Goal: Task Accomplishment & Management: Complete application form

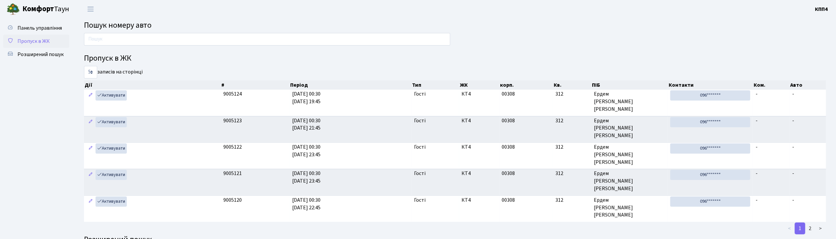
click at [25, 41] on span "Пропуск в ЖК" at bounding box center [33, 41] width 32 height 7
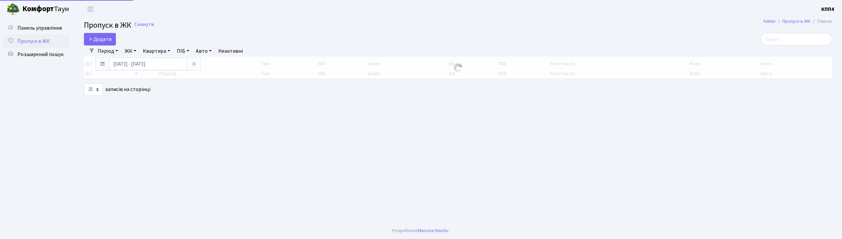
select select "25"
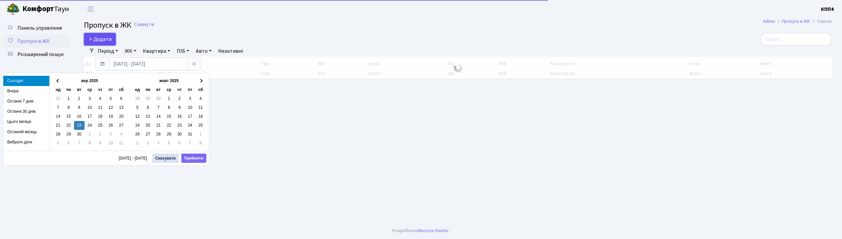
click at [101, 43] on span "Додати" at bounding box center [99, 39] width 23 height 7
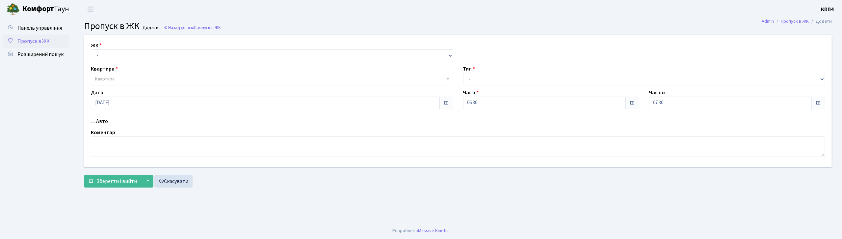
select select "271"
click at [91, 49] on select "- КТ, вул. Регенераторна, 4 КТ2, просп. Соборності, 17 КТ3, вул. Березнева, 16 …" at bounding box center [272, 55] width 363 height 13
select select
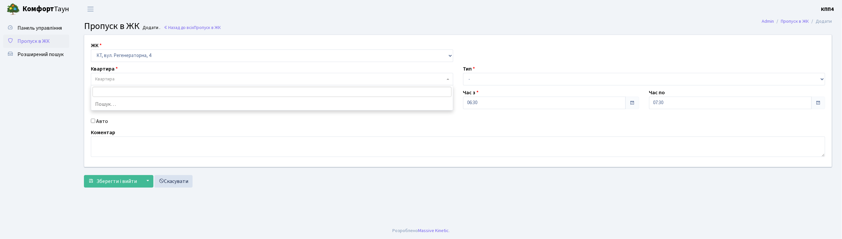
click at [133, 81] on span "Квартира" at bounding box center [270, 79] width 350 height 7
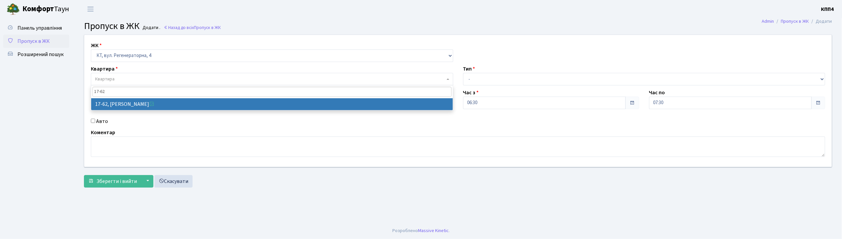
type input "17-62"
select select "9016"
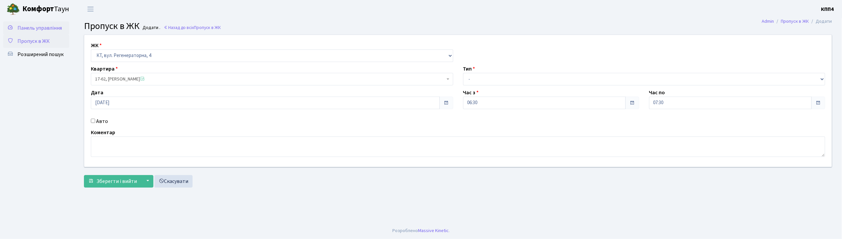
click at [37, 27] on span "Панель управління" at bounding box center [39, 27] width 44 height 7
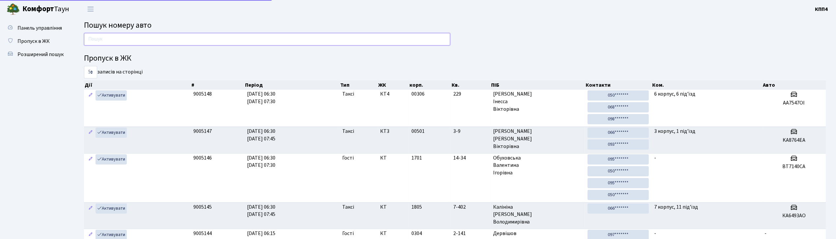
click at [129, 40] on input "text" at bounding box center [267, 39] width 366 height 13
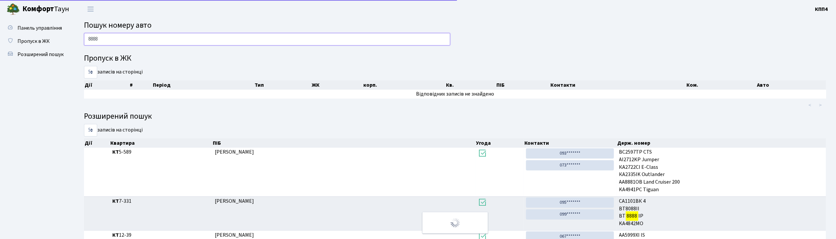
type input "8888"
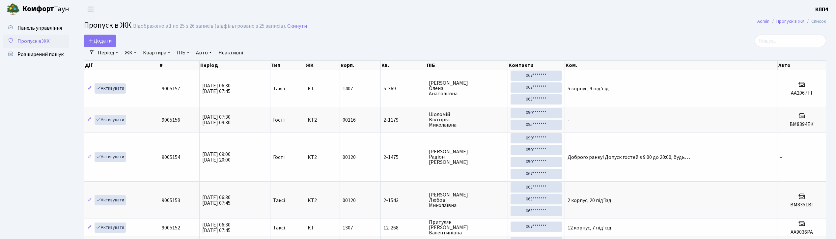
select select "25"
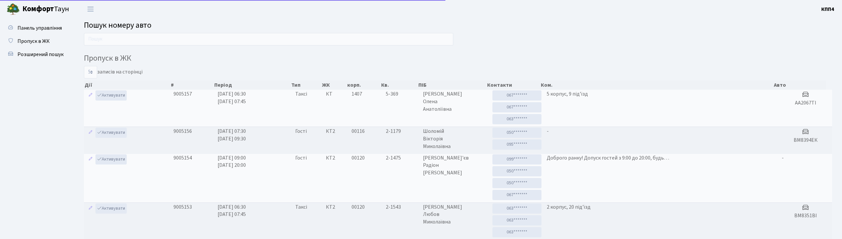
click at [31, 38] on span "Пропуск в ЖК" at bounding box center [33, 41] width 32 height 7
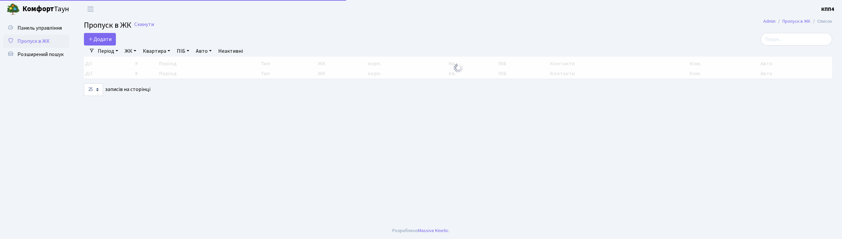
select select "25"
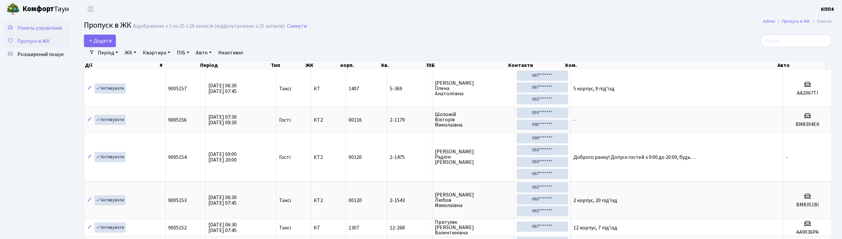
click at [14, 30] on link "Панель управління" at bounding box center [36, 27] width 66 height 13
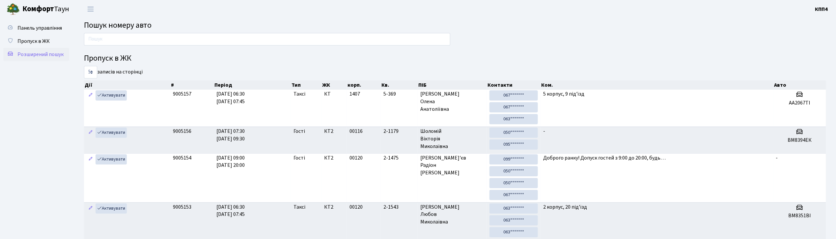
click at [36, 52] on span "Розширений пошук" at bounding box center [40, 54] width 46 height 7
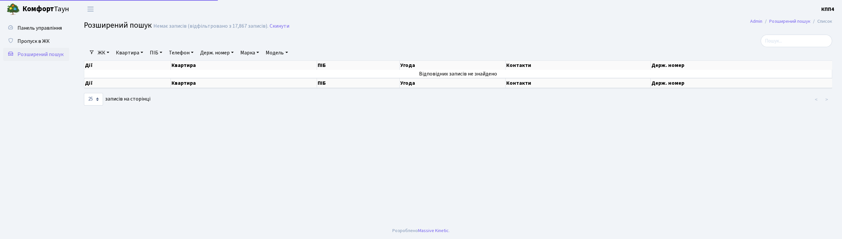
select select "25"
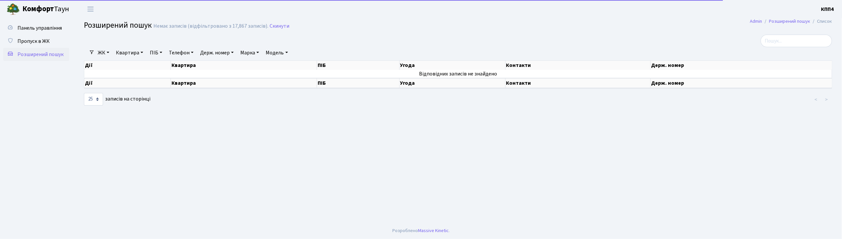
click at [128, 57] on link "Квартира" at bounding box center [129, 52] width 33 height 11
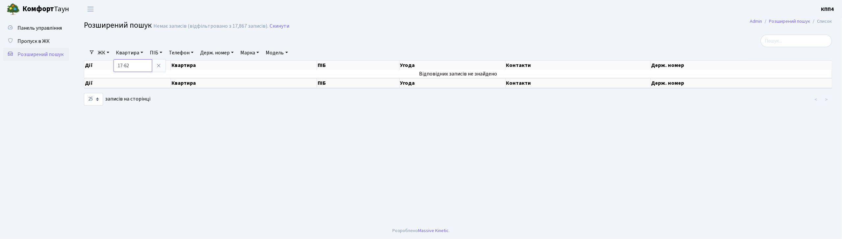
type input "17-62"
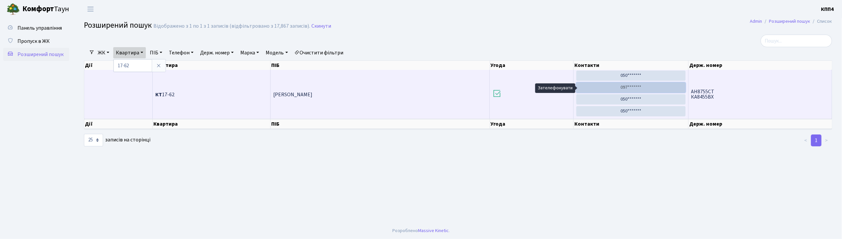
click at [621, 86] on link "097*******" at bounding box center [631, 87] width 109 height 10
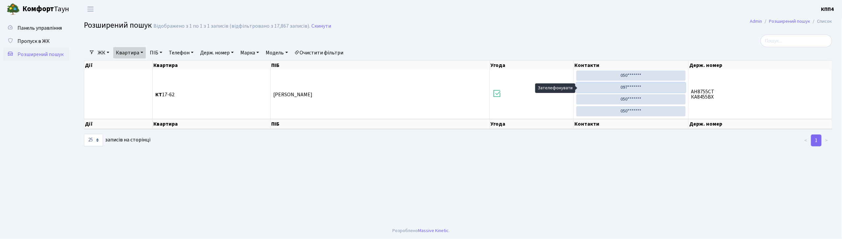
drag, startPoint x: 606, startPoint y: 86, endPoint x: 621, endPoint y: 67, distance: 23.9
drag, startPoint x: 621, startPoint y: 67, endPoint x: 38, endPoint y: 33, distance: 583.5
click at [38, 33] on link "Панель управління" at bounding box center [36, 27] width 66 height 13
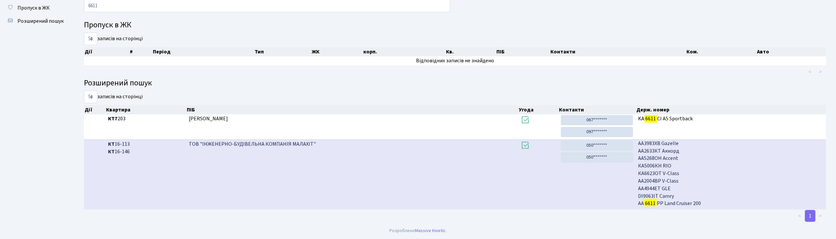
scroll to position [11, 0]
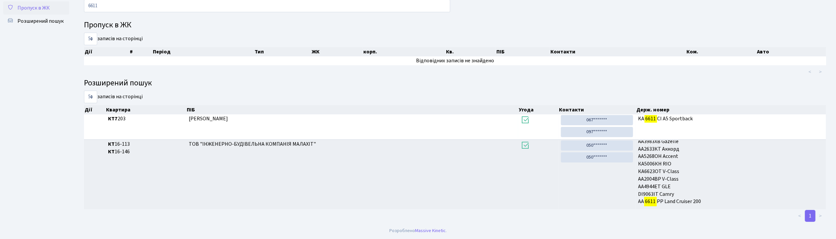
type input "6611"
click at [53, 7] on link "Пропуск в ЖК" at bounding box center [36, 7] width 66 height 13
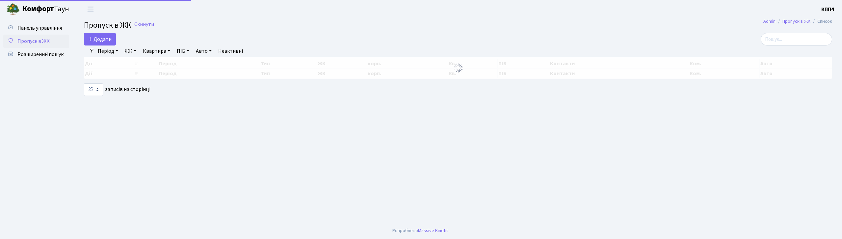
select select "25"
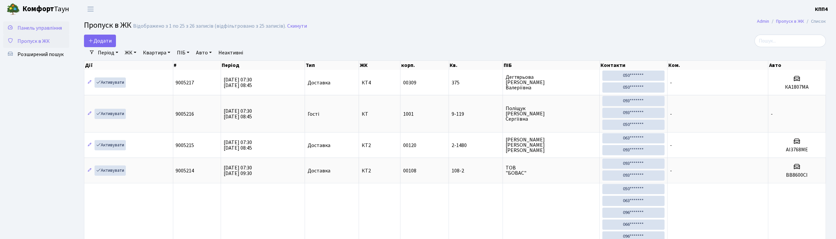
click at [40, 30] on span "Панель управління" at bounding box center [39, 27] width 44 height 7
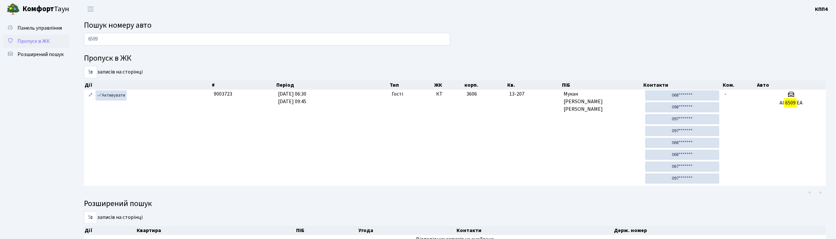
type input "6509"
click at [19, 41] on span "Пропуск в ЖК" at bounding box center [33, 41] width 32 height 7
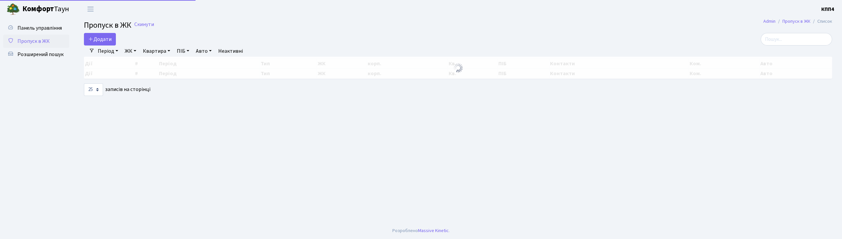
select select "25"
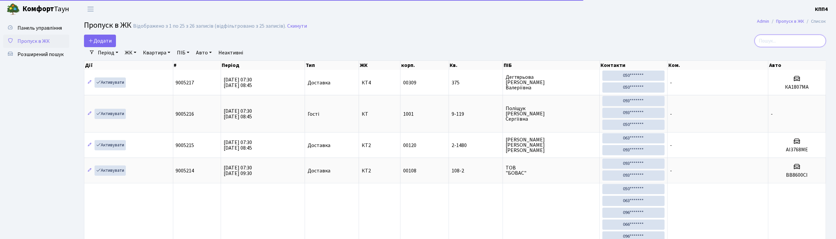
click at [782, 35] on input "search" at bounding box center [789, 41] width 71 height 13
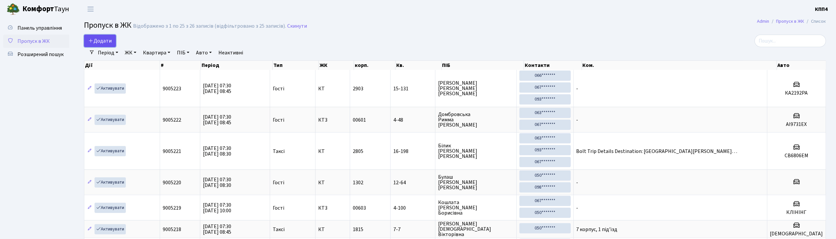
click at [101, 46] on link "Додати" at bounding box center [100, 41] width 32 height 13
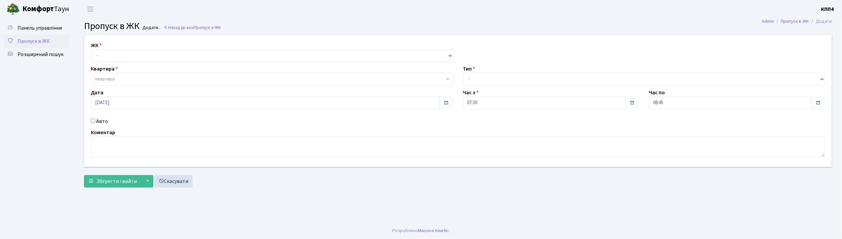
select select "271"
click at [91, 49] on select "- КТ, вул. Регенераторна, 4 КТ2, просп. Соборності, 17 КТ3, вул. Березнева, 16 …" at bounding box center [272, 55] width 363 height 13
select select
click at [140, 80] on span "Квартира" at bounding box center [270, 79] width 350 height 7
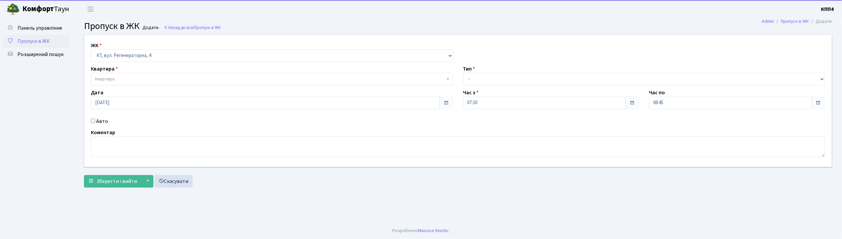
click at [99, 125] on div "ЖК - КТ, вул. Регенераторна, 4 КТ2, просп. Соборності, 17 КТ3, вул. Березнева, …" at bounding box center [458, 101] width 758 height 132
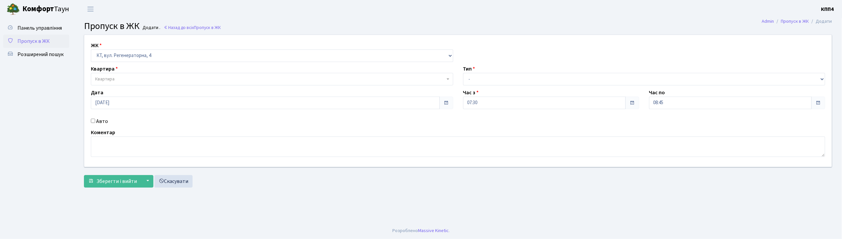
click at [107, 120] on label "Авто" at bounding box center [102, 121] width 12 height 8
click at [95, 120] on input "Авто" at bounding box center [93, 121] width 4 height 4
checkbox input "true"
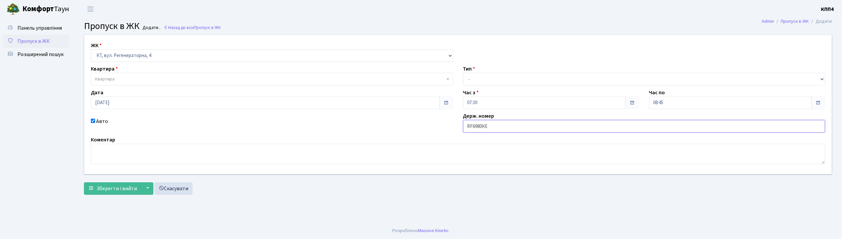
click at [471, 129] on input "RF6980КЕ" at bounding box center [644, 126] width 363 height 13
click at [472, 132] on input "RF6980КЕ" at bounding box center [644, 126] width 363 height 13
click at [473, 128] on input "RF6980КЕ" at bounding box center [644, 126] width 363 height 13
type input "RF6980КЕ"
click at [84, 182] on button "Зберегти і вийти" at bounding box center [112, 188] width 57 height 13
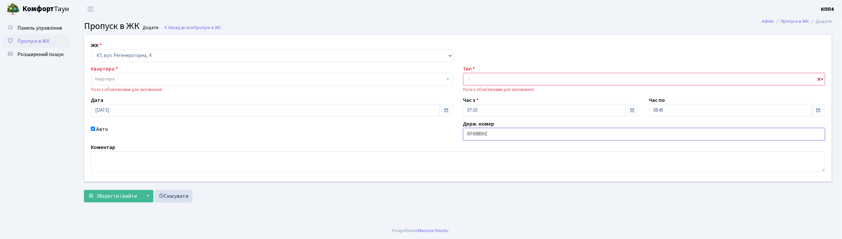
click at [473, 128] on input "RF6980КЕ" at bounding box center [644, 134] width 363 height 13
type input "КА6980КЕ"
drag, startPoint x: 489, startPoint y: 80, endPoint x: 488, endPoint y: 85, distance: 4.6
click at [489, 80] on select "- Доставка Таксі Гості Сервіс" at bounding box center [644, 79] width 363 height 13
select select "2"
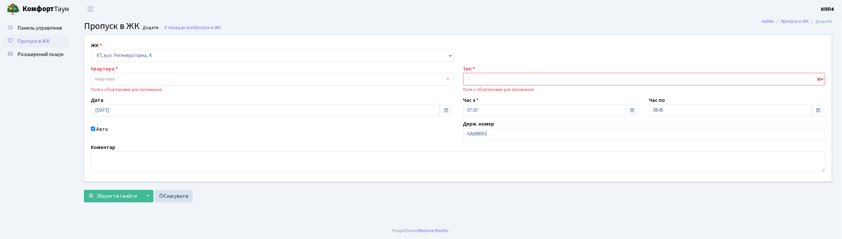
click at [463, 73] on select "- Доставка Таксі Гості Сервіс" at bounding box center [644, 79] width 363 height 13
click at [136, 79] on span "Квартира" at bounding box center [270, 79] width 350 height 7
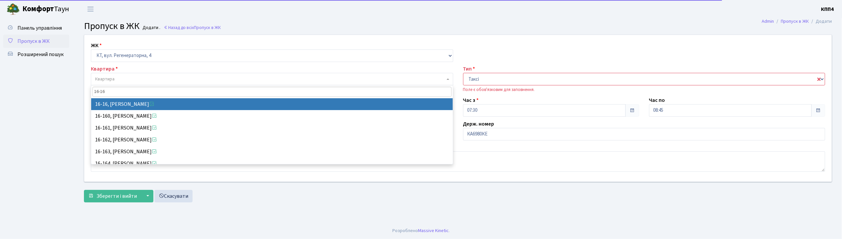
type input "16-16"
select select "8577"
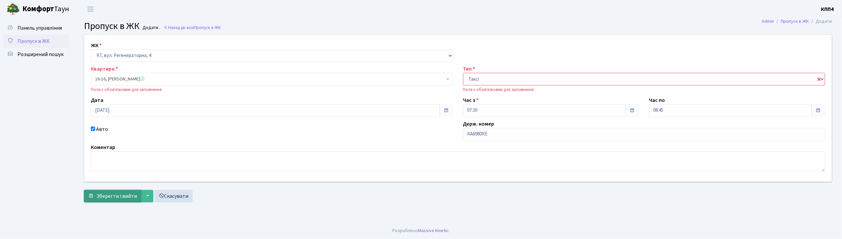
click at [104, 195] on span "Зберегти і вийти" at bounding box center [116, 195] width 41 height 7
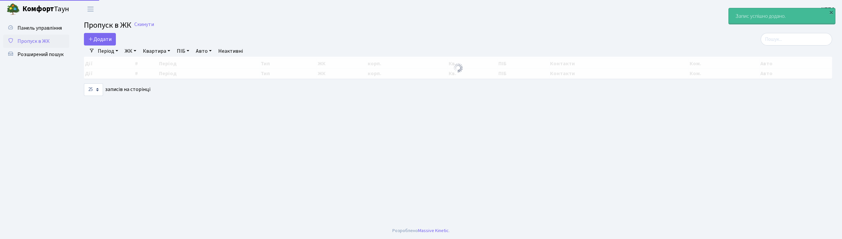
select select "25"
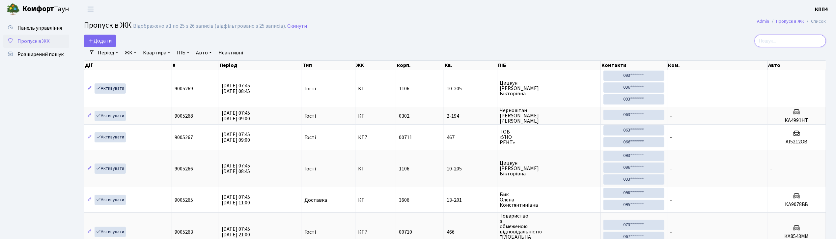
click at [792, 41] on input "search" at bounding box center [789, 41] width 71 height 13
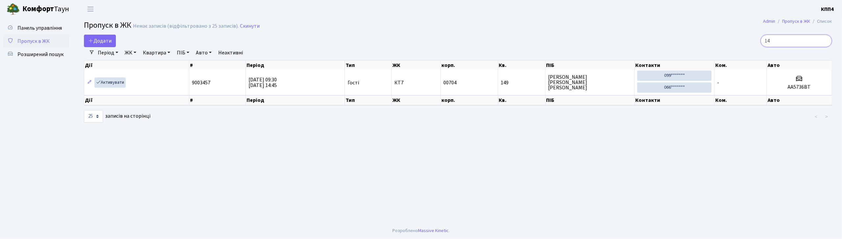
type input "1"
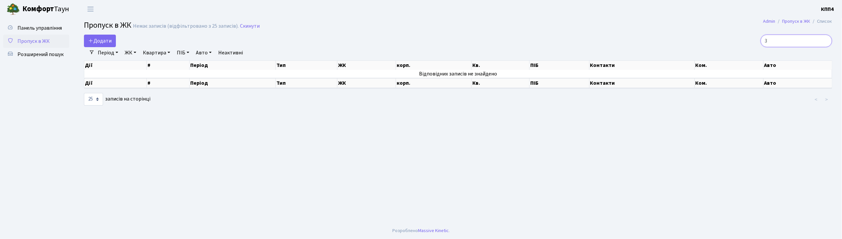
type input "3"
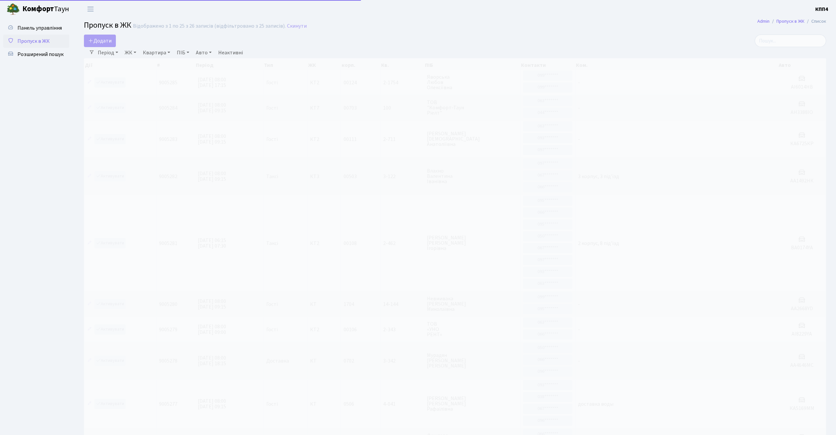
select select "25"
click at [792, 42] on input "search" at bounding box center [790, 41] width 71 height 13
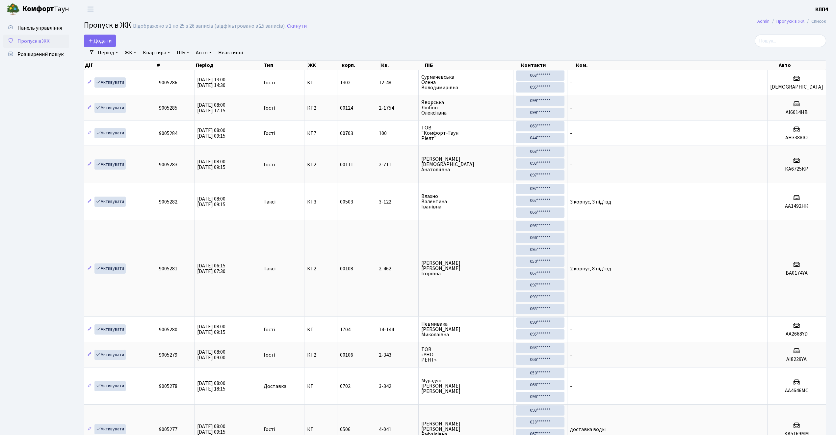
click at [410, 38] on div "Додати" at bounding box center [330, 41] width 492 height 13
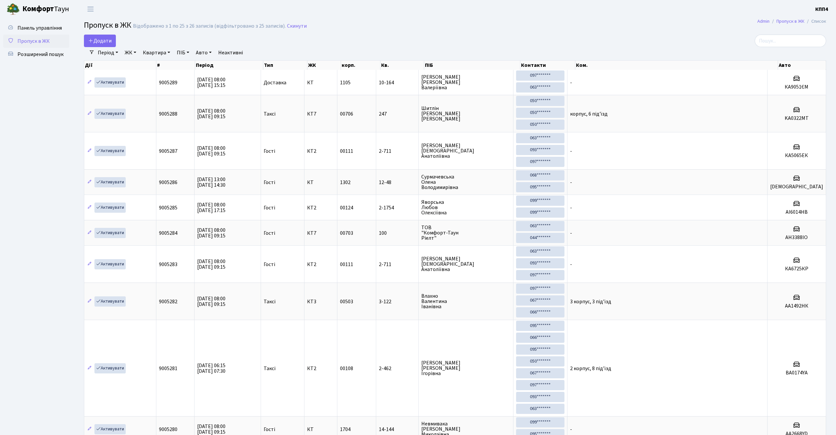
click at [791, 42] on input "search" at bounding box center [790, 41] width 71 height 13
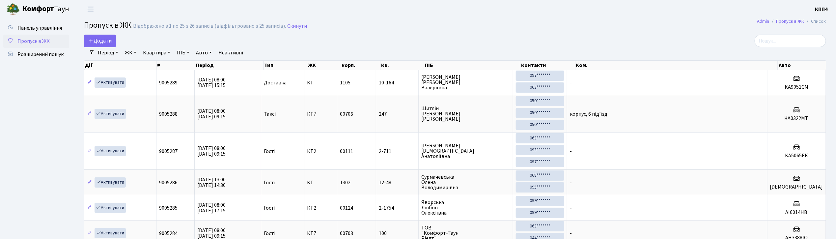
click at [639, 38] on div at bounding box center [705, 41] width 241 height 13
click at [671, 36] on div at bounding box center [705, 41] width 241 height 13
drag, startPoint x: 39, startPoint y: 147, endPoint x: 57, endPoint y: 149, distance: 18.3
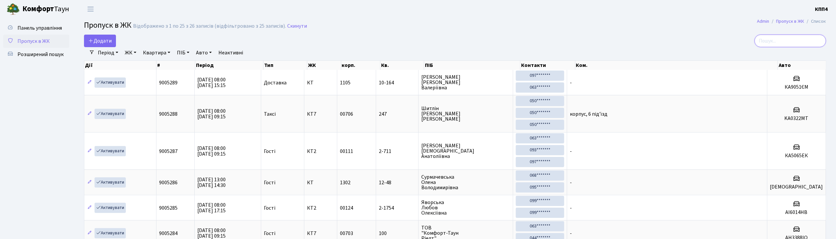
click at [797, 45] on input "search" at bounding box center [789, 41] width 71 height 13
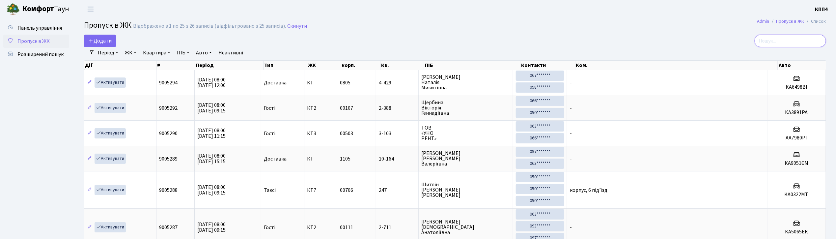
click at [787, 41] on input "search" at bounding box center [789, 41] width 71 height 13
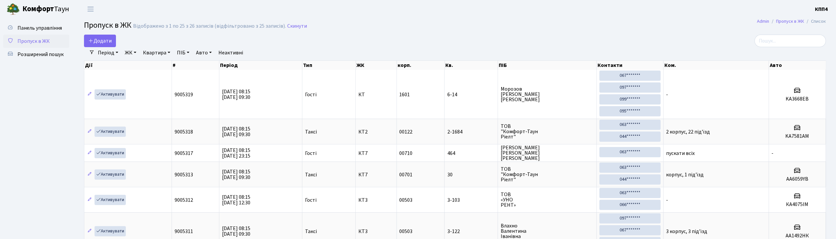
click at [500, 38] on div "Додати" at bounding box center [329, 41] width 491 height 13
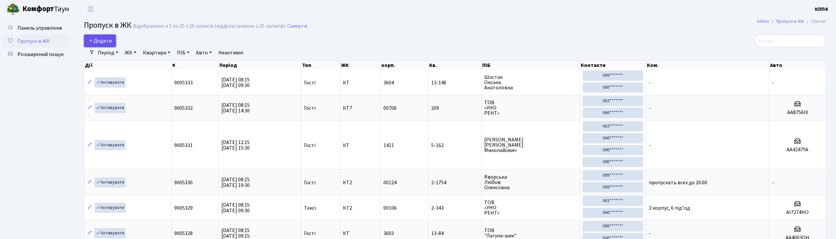
click at [108, 39] on span "Додати" at bounding box center [99, 40] width 23 height 7
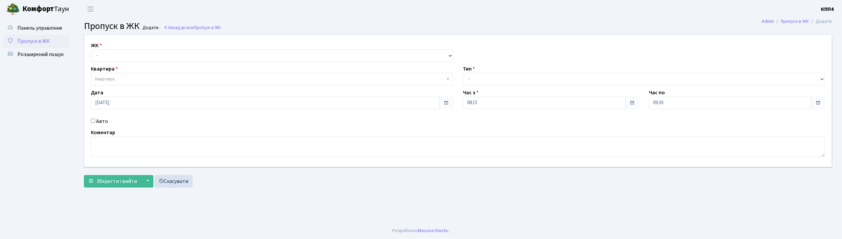
click at [94, 120] on input "Авто" at bounding box center [93, 121] width 4 height 4
checkbox input "true"
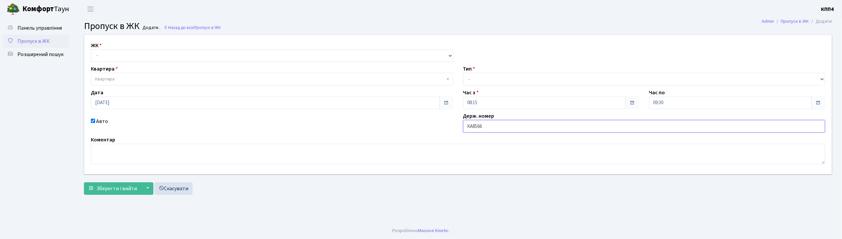
type input "КА8566ІН"
click at [202, 54] on select "- КТ, вул. Регенераторна, 4 КТ2, просп. [STREET_ADDRESS] [STREET_ADDRESS] [PERS…" at bounding box center [272, 55] width 363 height 13
select select "271"
click at [91, 49] on select "- КТ, вул. Регенераторна, 4 КТ2, просп. [STREET_ADDRESS] [STREET_ADDRESS] [PERS…" at bounding box center [272, 55] width 363 height 13
select select
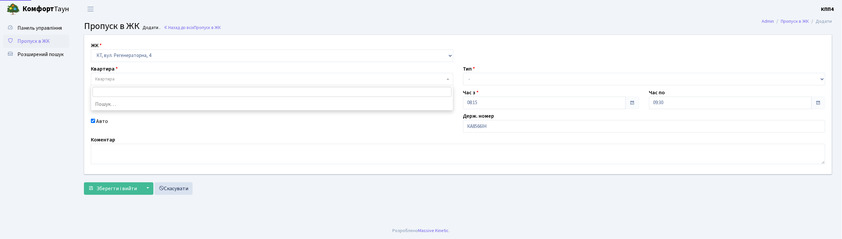
click at [189, 78] on span "Квартира" at bounding box center [270, 79] width 350 height 7
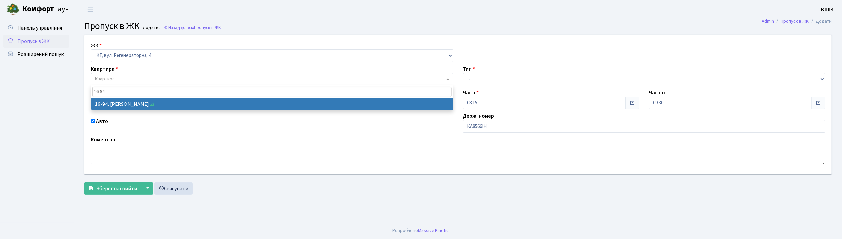
type input "16-94"
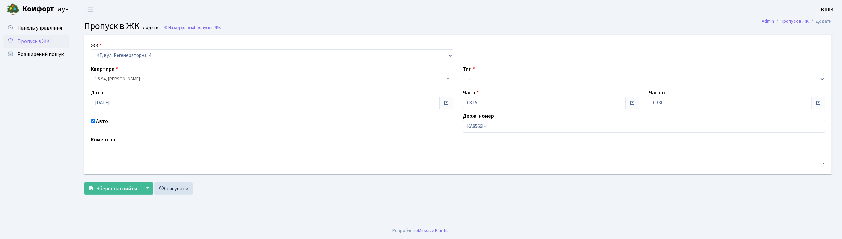
select select "8655"
click at [489, 83] on select "- Доставка Таксі Гості Сервіс" at bounding box center [644, 79] width 363 height 13
select select "2"
click at [463, 73] on select "- Доставка Таксі Гості Сервіс" at bounding box center [644, 79] width 363 height 13
click at [102, 188] on span "Зберегти і вийти" at bounding box center [116, 188] width 41 height 7
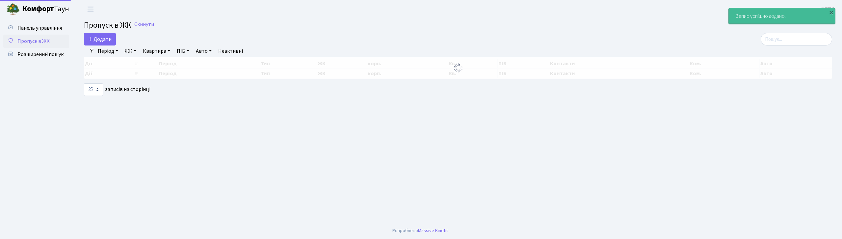
select select "25"
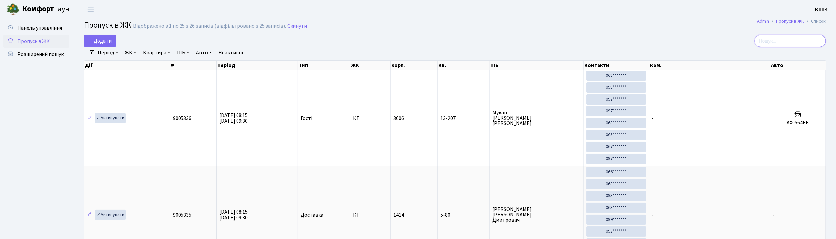
click at [812, 43] on input "search" at bounding box center [789, 41] width 71 height 13
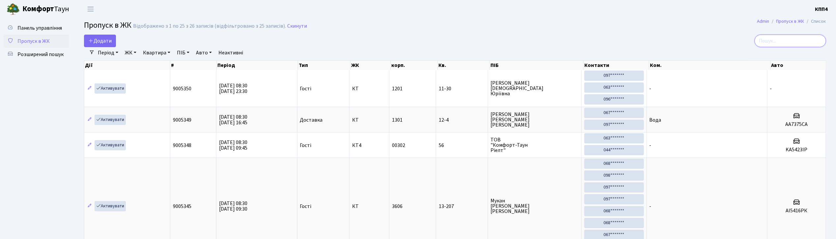
click at [797, 45] on input "search" at bounding box center [789, 41] width 71 height 13
